Goal: Find specific page/section: Find specific page/section

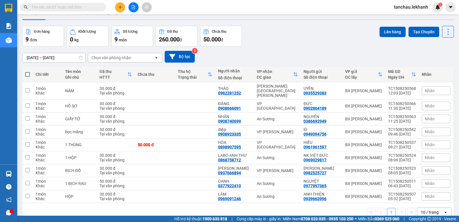
scroll to position [26, 0]
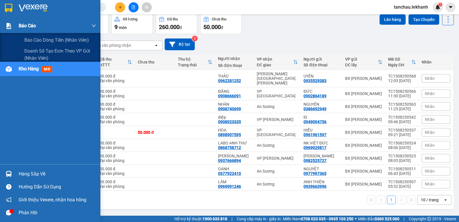
click at [29, 26] on span "Báo cáo" at bounding box center [27, 25] width 17 height 7
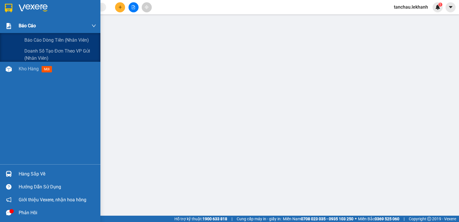
click at [26, 25] on span "Báo cáo" at bounding box center [27, 25] width 17 height 7
click at [34, 40] on span "Báo cáo dòng tiền (nhân viên)" at bounding box center [56, 39] width 65 height 7
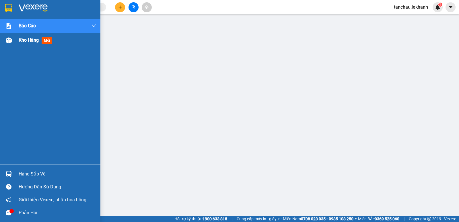
click at [32, 39] on span "Kho hàng" at bounding box center [29, 39] width 20 height 5
